Goal: Information Seeking & Learning: Learn about a topic

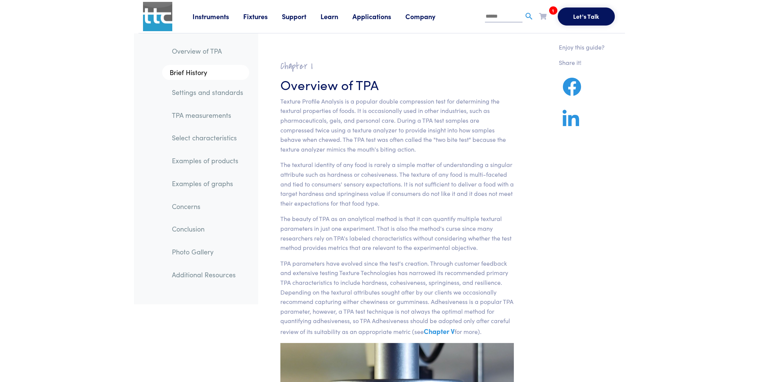
click at [496, 17] on input "text" at bounding box center [504, 16] width 38 height 11
type input "********"
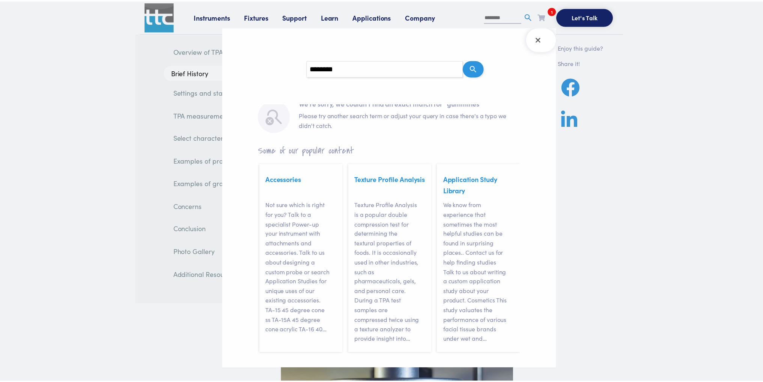
scroll to position [42, 0]
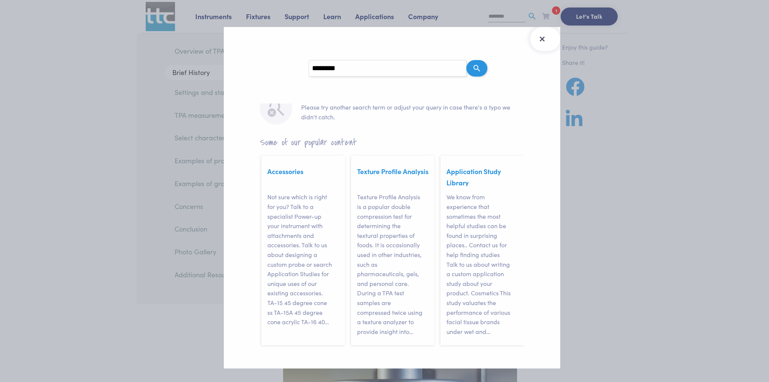
click at [540, 34] on icon "Close Search Results" at bounding box center [542, 39] width 12 height 12
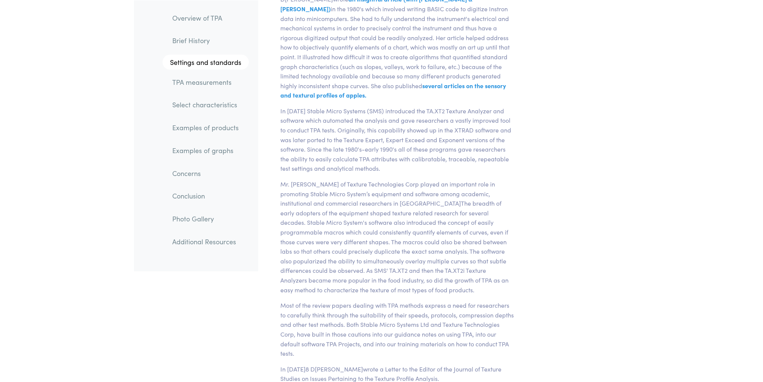
scroll to position [2202, 0]
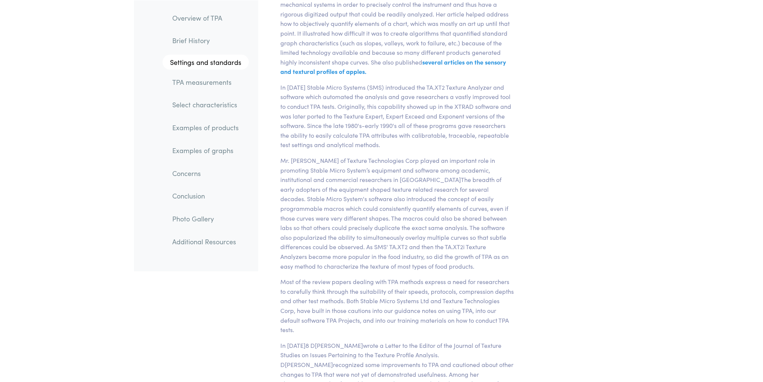
click at [189, 84] on link "TPA measurements" at bounding box center [207, 81] width 83 height 17
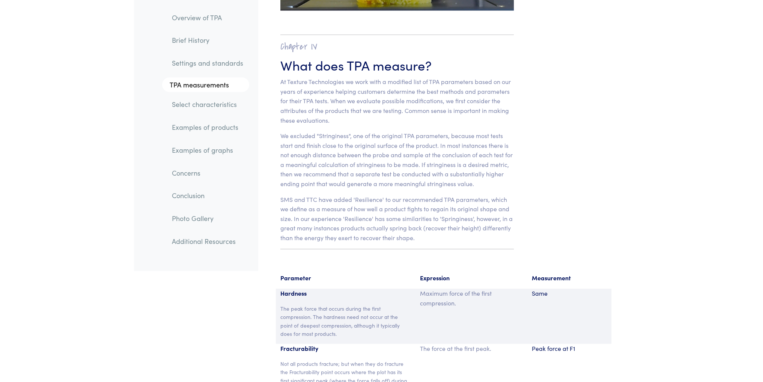
scroll to position [4706, 0]
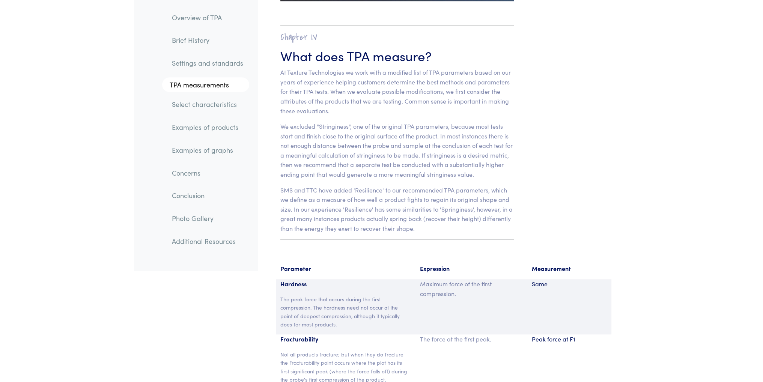
click at [205, 102] on link "Select characteristics" at bounding box center [207, 104] width 83 height 17
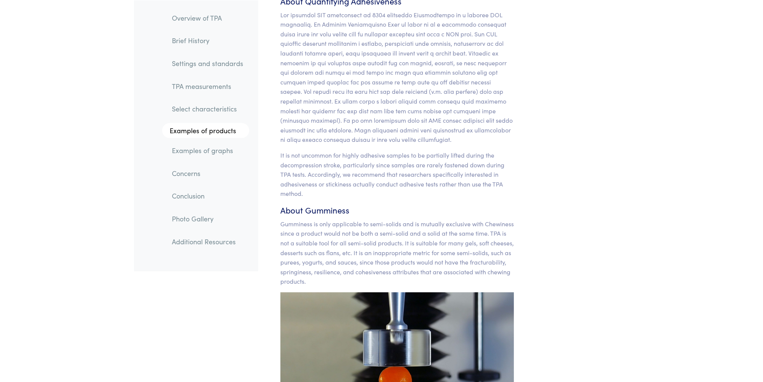
scroll to position [7114, 0]
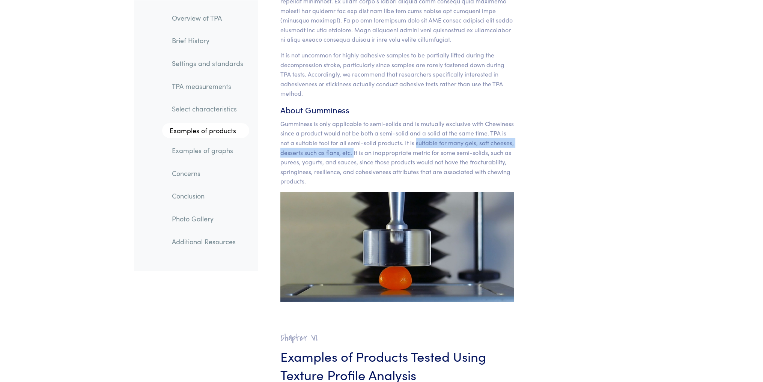
drag, startPoint x: 414, startPoint y: 122, endPoint x: 354, endPoint y: 136, distance: 62.3
click at [354, 136] on p "Gumminess is only applicable to semi-solids and is mutually exclusive with Chew…" at bounding box center [397, 152] width 234 height 67
click at [377, 131] on p "Gumminess is only applicable to semi-solids and is mutually exclusive with Chew…" at bounding box center [397, 152] width 234 height 67
click at [397, 133] on p "Gumminess is only applicable to semi-solids and is mutually exclusive with Chew…" at bounding box center [397, 152] width 234 height 67
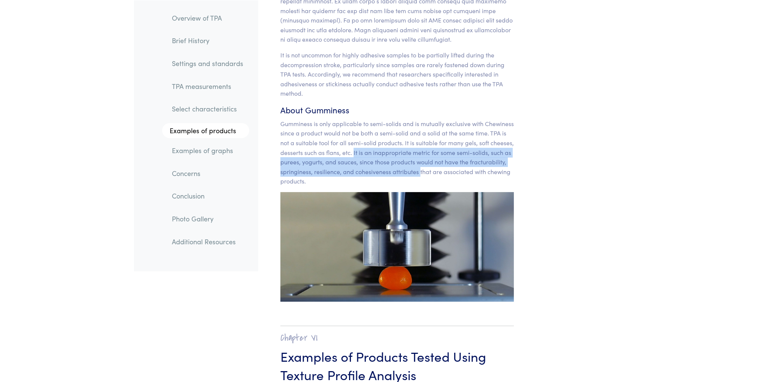
drag, startPoint x: 353, startPoint y: 135, endPoint x: 419, endPoint y: 151, distance: 68.0
click at [419, 151] on p "Gumminess is only applicable to semi-solids and is mutually exclusive with Chew…" at bounding box center [397, 152] width 234 height 67
click at [325, 150] on p "Gumminess is only applicable to semi-solids and is mutually exclusive with Chew…" at bounding box center [397, 152] width 234 height 67
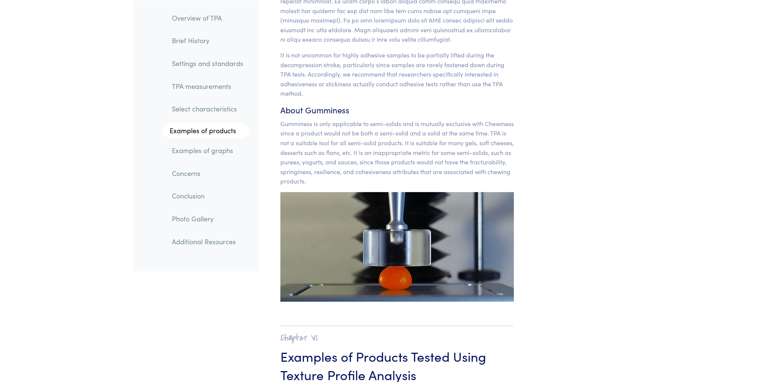
click at [289, 146] on p "Gumminess is only applicable to semi-solids and is mutually exclusive with Chew…" at bounding box center [397, 152] width 234 height 67
drag, startPoint x: 356, startPoint y: 147, endPoint x: 422, endPoint y: 144, distance: 65.8
click at [423, 143] on p "Gumminess is only applicable to semi-solids and is mutually exclusive with Chew…" at bounding box center [397, 152] width 234 height 67
click at [403, 146] on p "Gumminess is only applicable to semi-solids and is mutually exclusive with Chew…" at bounding box center [397, 152] width 234 height 67
drag, startPoint x: 360, startPoint y: 144, endPoint x: 494, endPoint y: 144, distance: 133.7
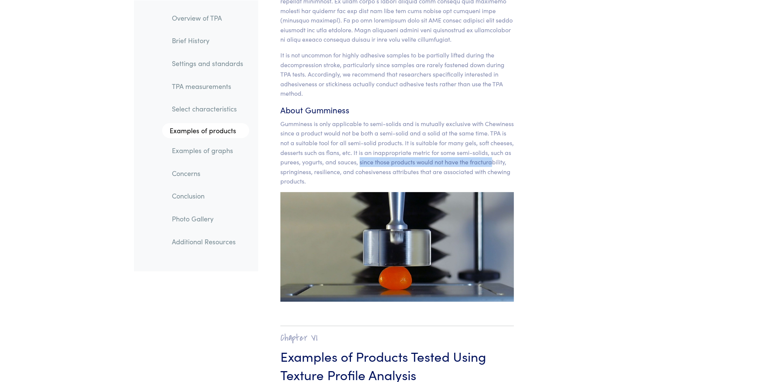
click at [494, 144] on p "Gumminess is only applicable to semi-solids and is mutually exclusive with Chew…" at bounding box center [397, 152] width 234 height 67
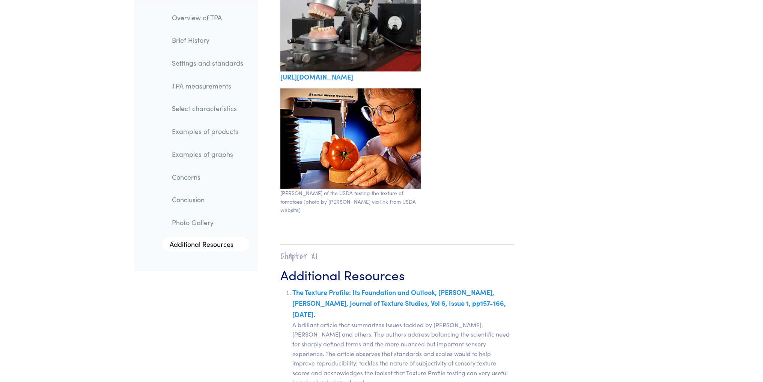
scroll to position [13041, 0]
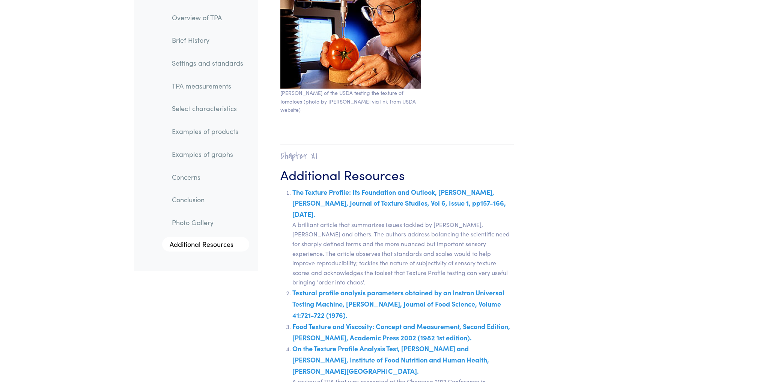
click at [389, 321] on link "Food Texture and Viscosity: Concept and Measurement, Second Edition, [PERSON_NA…" at bounding box center [401, 331] width 218 height 21
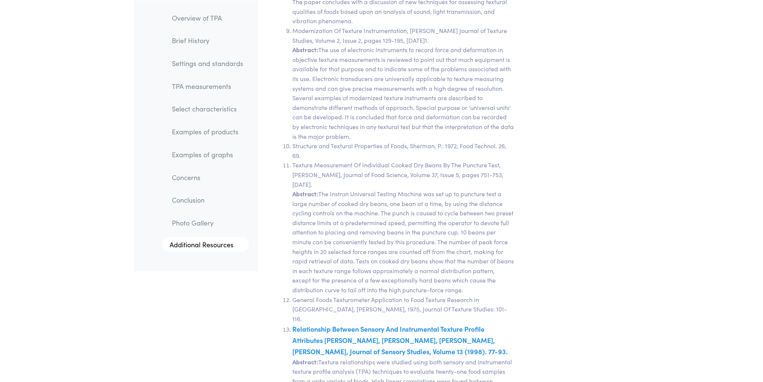
scroll to position [14042, 0]
